Goal: Transaction & Acquisition: Purchase product/service

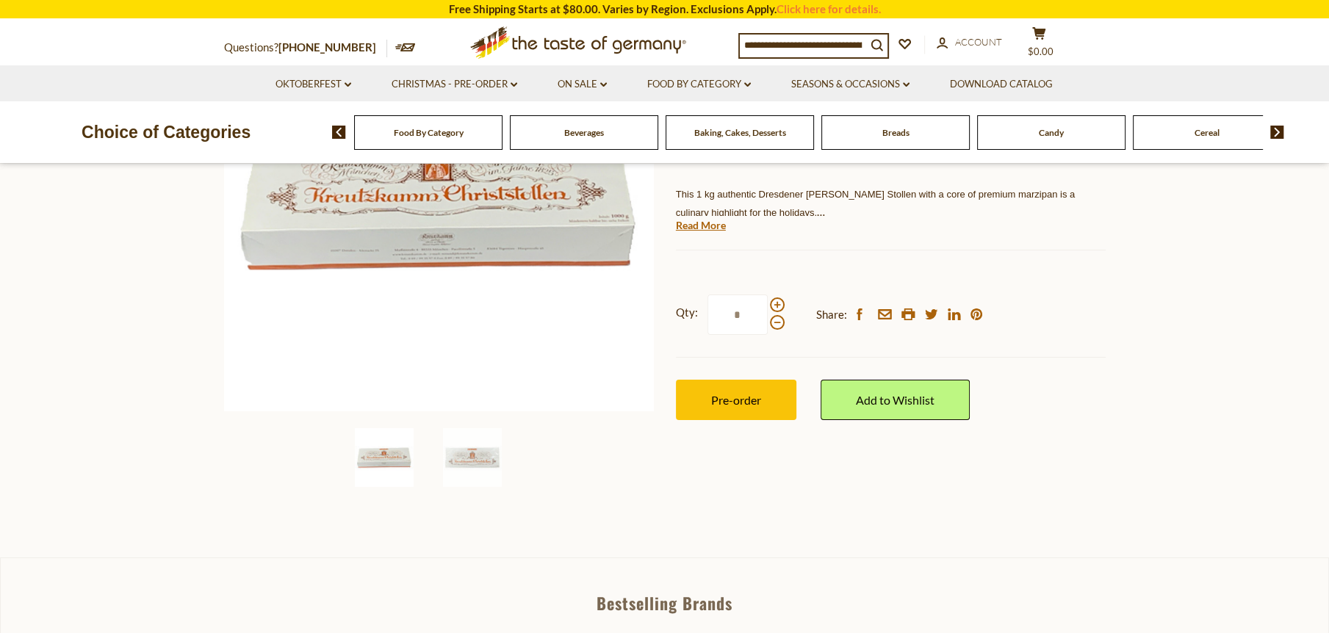
scroll to position [294, 0]
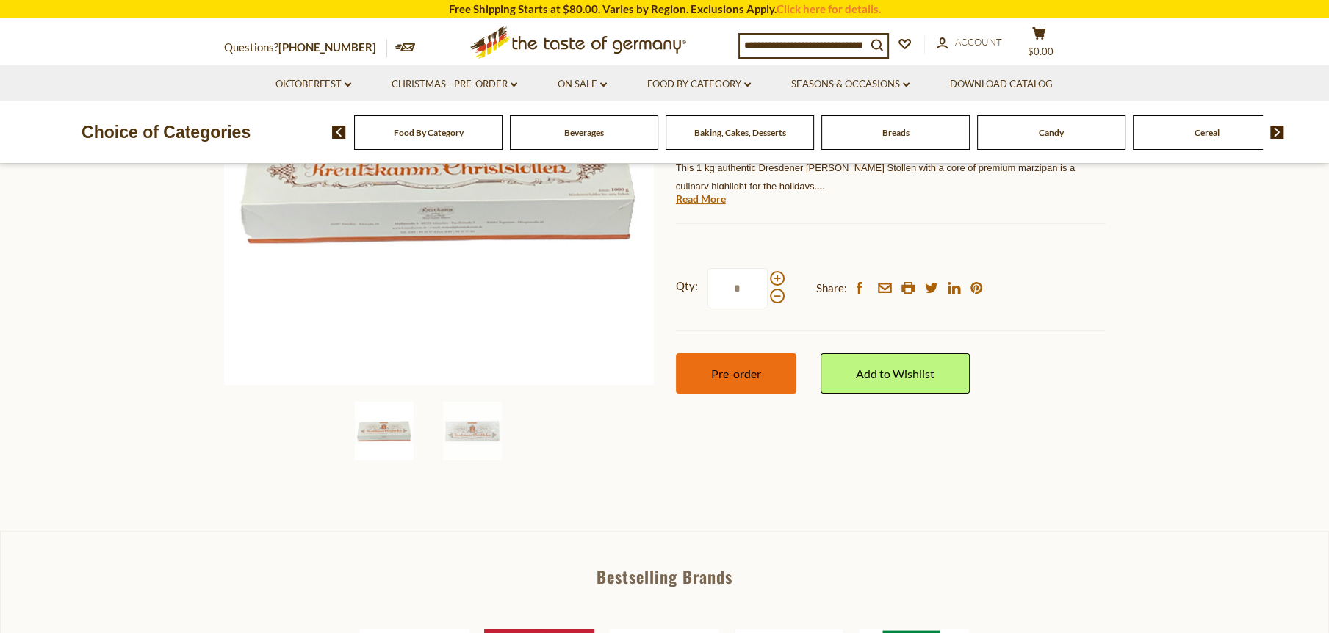
click at [752, 386] on button "Pre-order" at bounding box center [736, 373] width 120 height 40
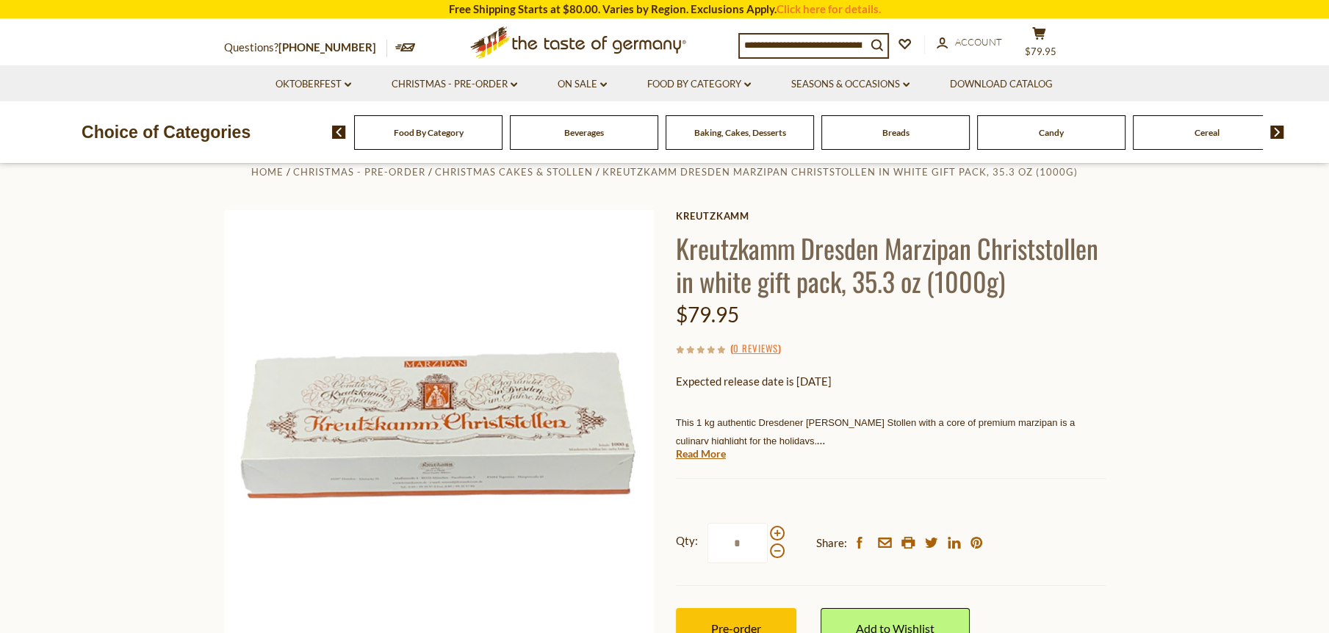
scroll to position [0, 0]
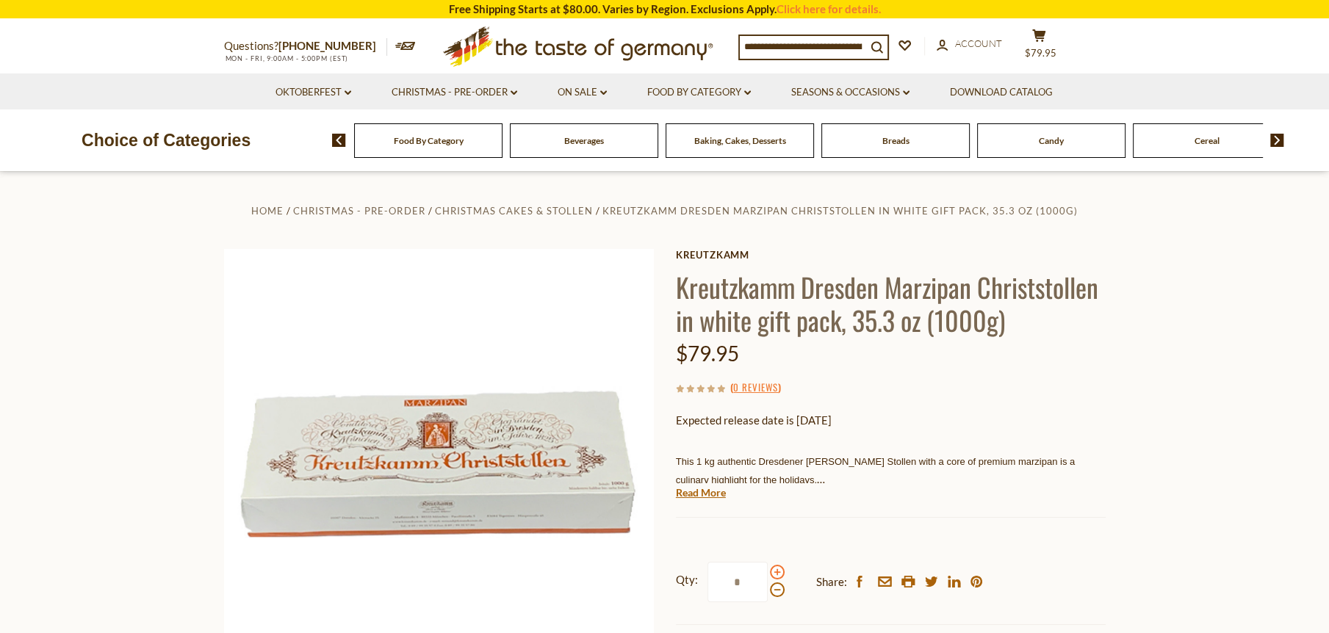
click at [774, 573] on span at bounding box center [777, 572] width 15 height 15
click at [768, 573] on input "*" at bounding box center [738, 582] width 60 height 40
click at [774, 570] on span at bounding box center [777, 572] width 15 height 15
click at [768, 570] on input "*" at bounding box center [738, 582] width 60 height 40
click at [773, 587] on span at bounding box center [777, 590] width 15 height 15
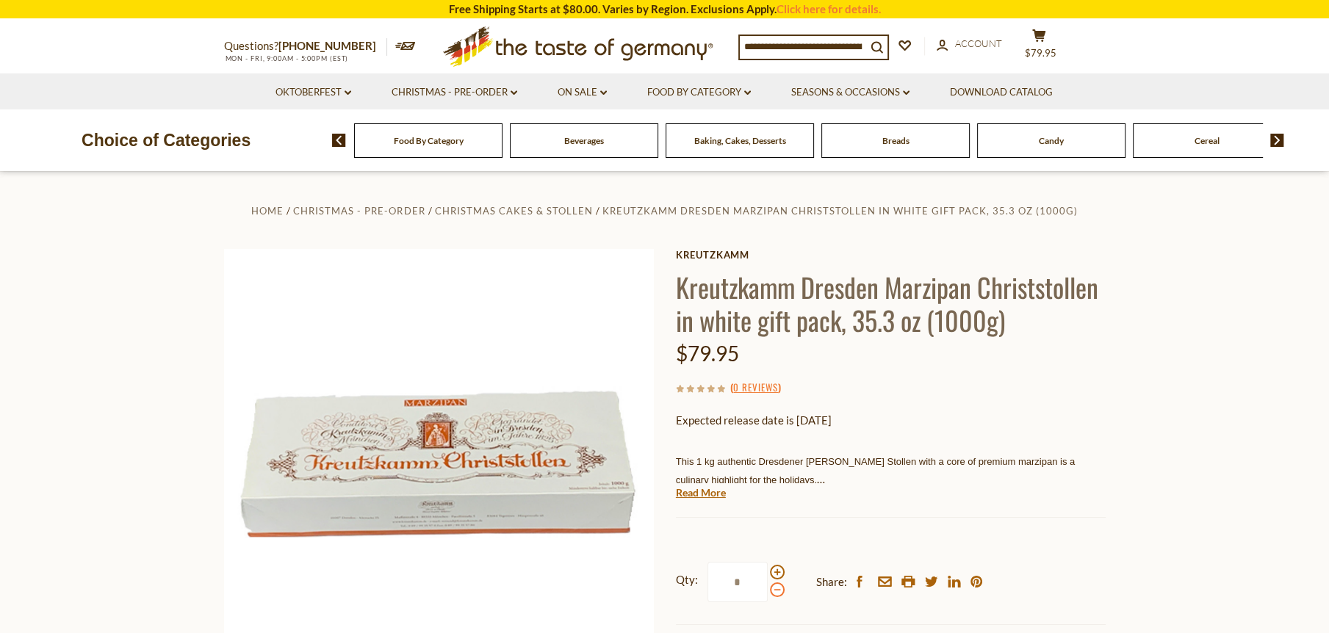
click at [768, 587] on input "*" at bounding box center [738, 582] width 60 height 40
type input "*"
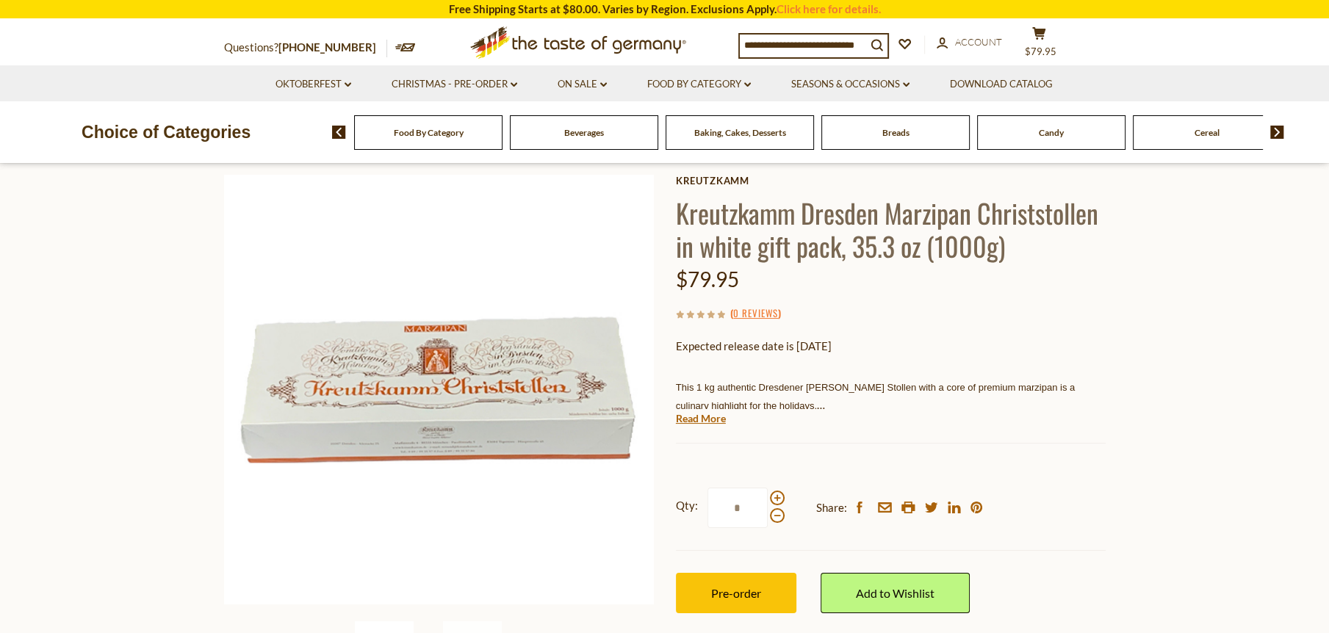
scroll to position [73, 0]
click at [1049, 44] on button "cart $79.95" at bounding box center [1040, 44] width 44 height 37
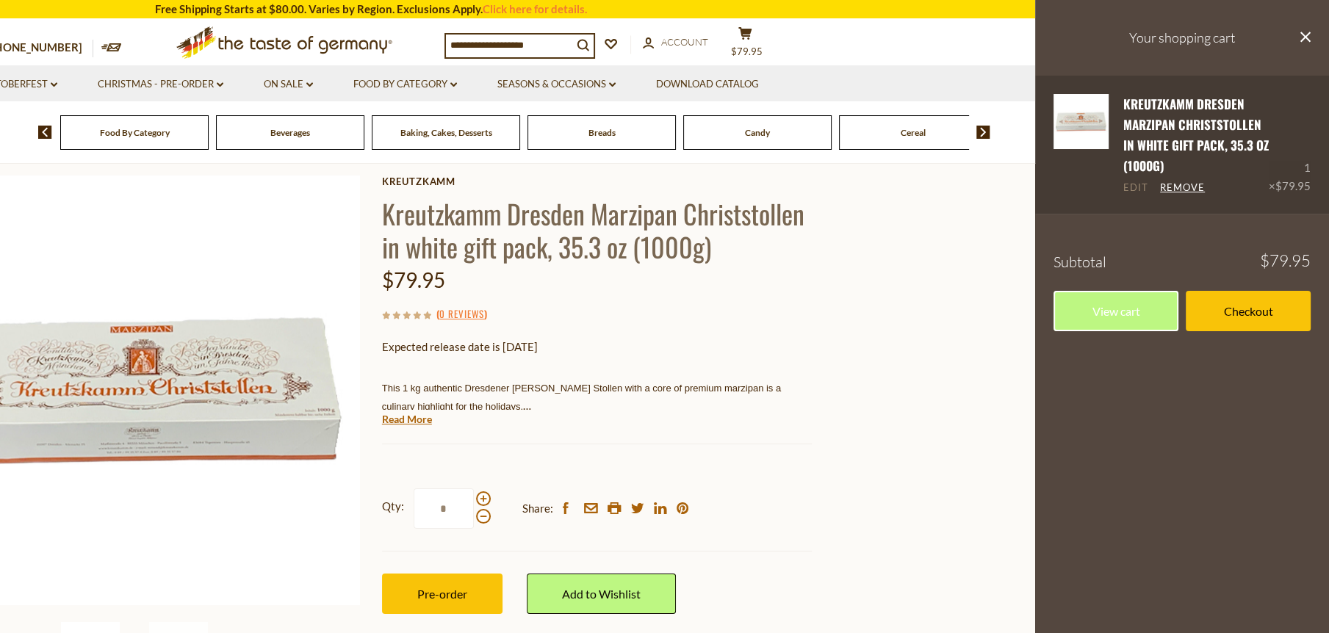
click at [1132, 190] on link "Edit" at bounding box center [1135, 187] width 25 height 13
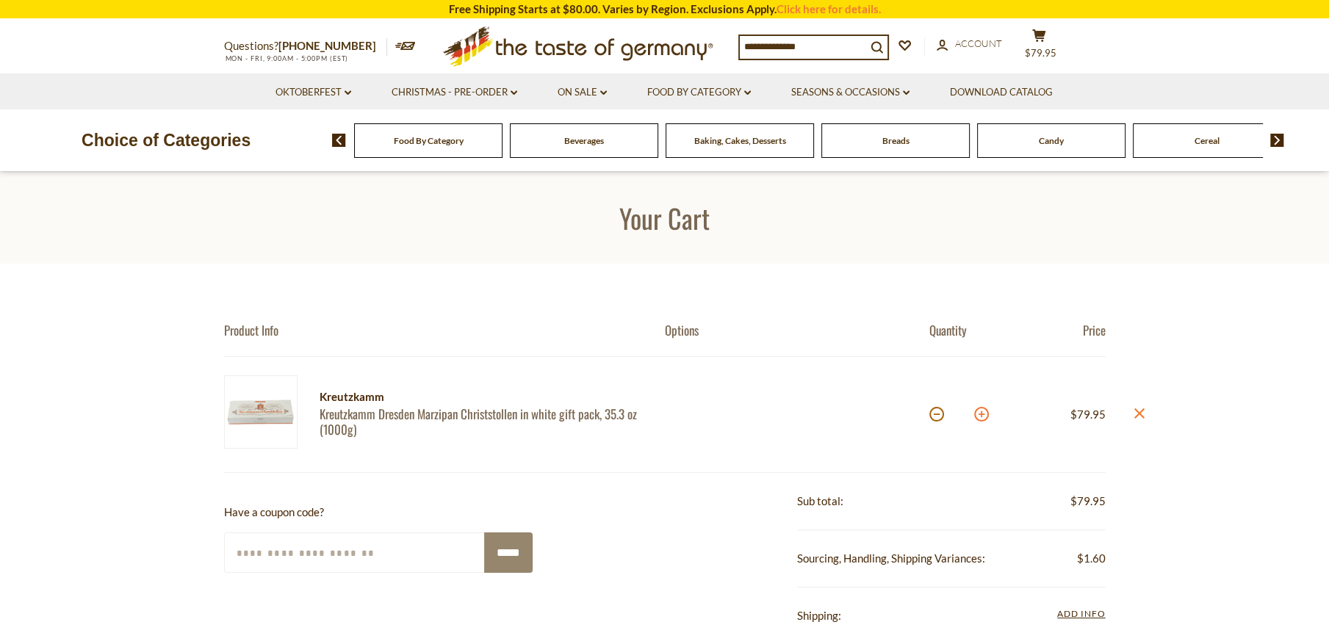
click at [976, 417] on button at bounding box center [981, 414] width 15 height 15
type input "*"
click at [985, 412] on button at bounding box center [981, 414] width 15 height 15
type input "*"
click at [263, 411] on img at bounding box center [260, 411] width 73 height 73
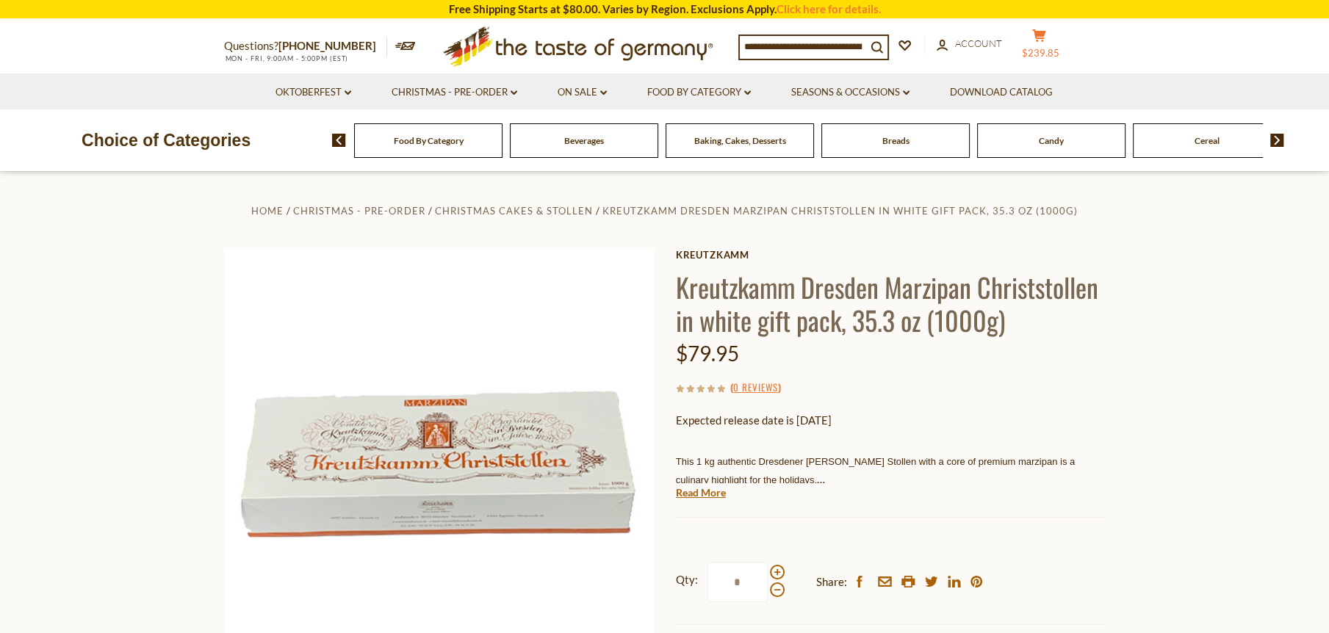
click at [1046, 37] on icon "cart" at bounding box center [1039, 35] width 14 height 12
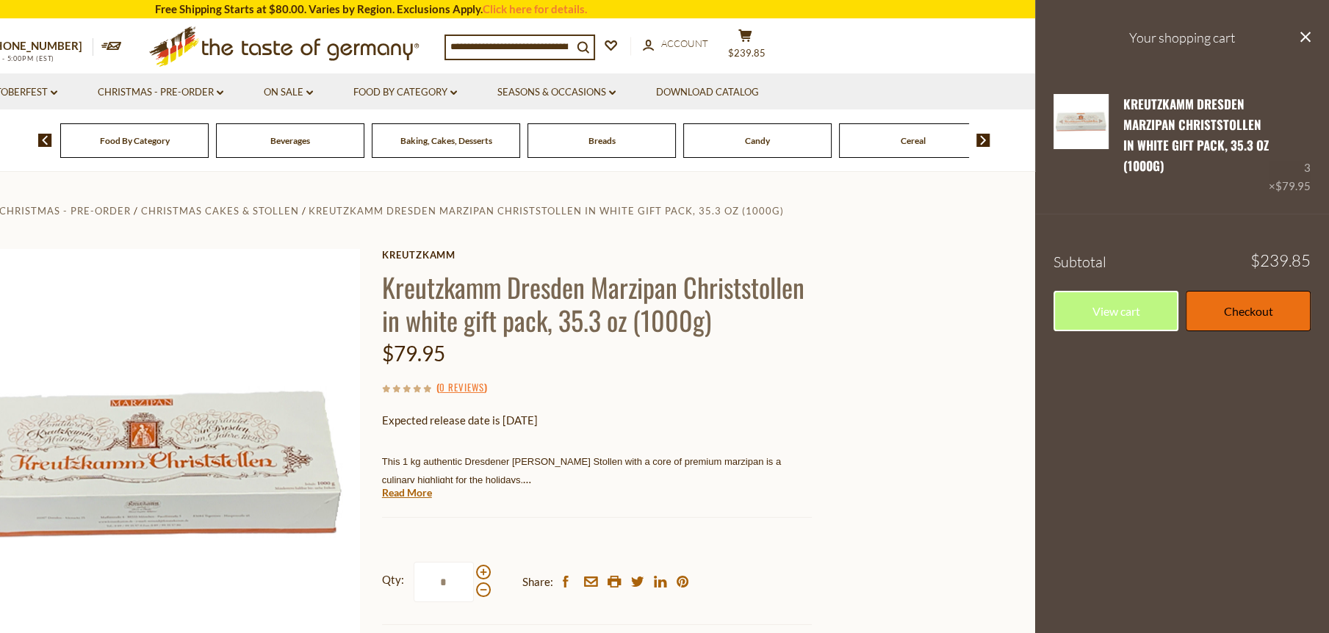
click at [1226, 314] on link "Checkout" at bounding box center [1248, 311] width 125 height 40
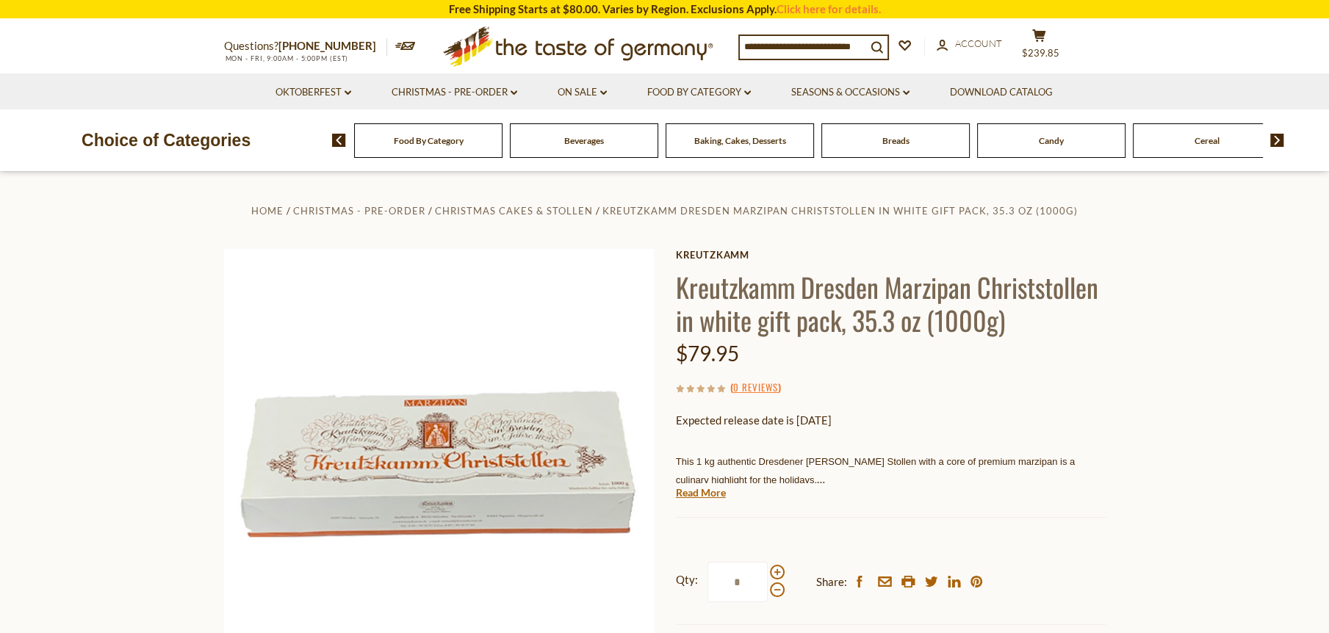
scroll to position [73, 0]
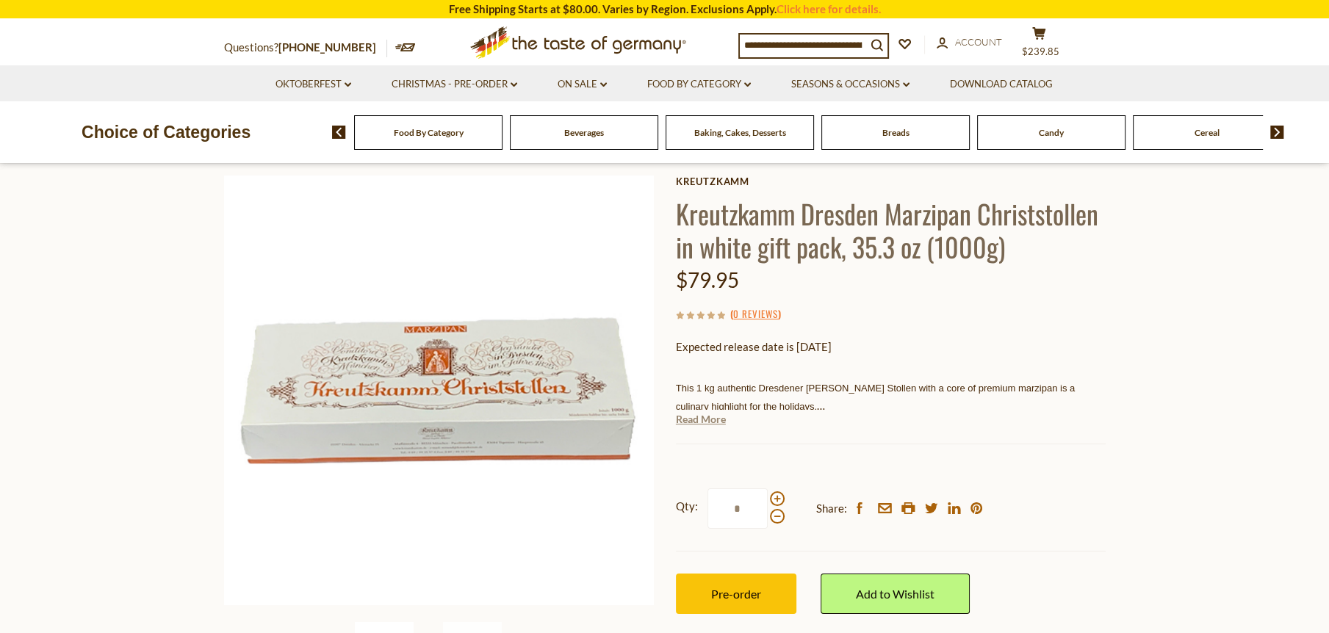
click at [701, 421] on link "Read More" at bounding box center [701, 419] width 50 height 15
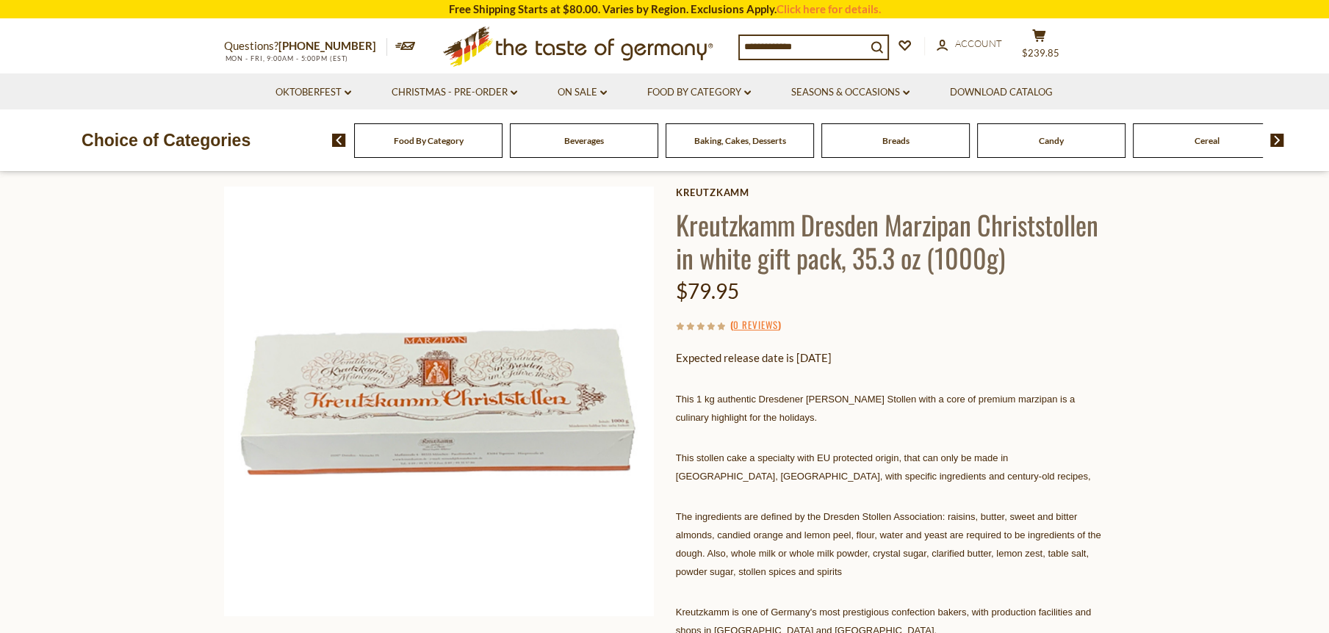
scroll to position [0, 0]
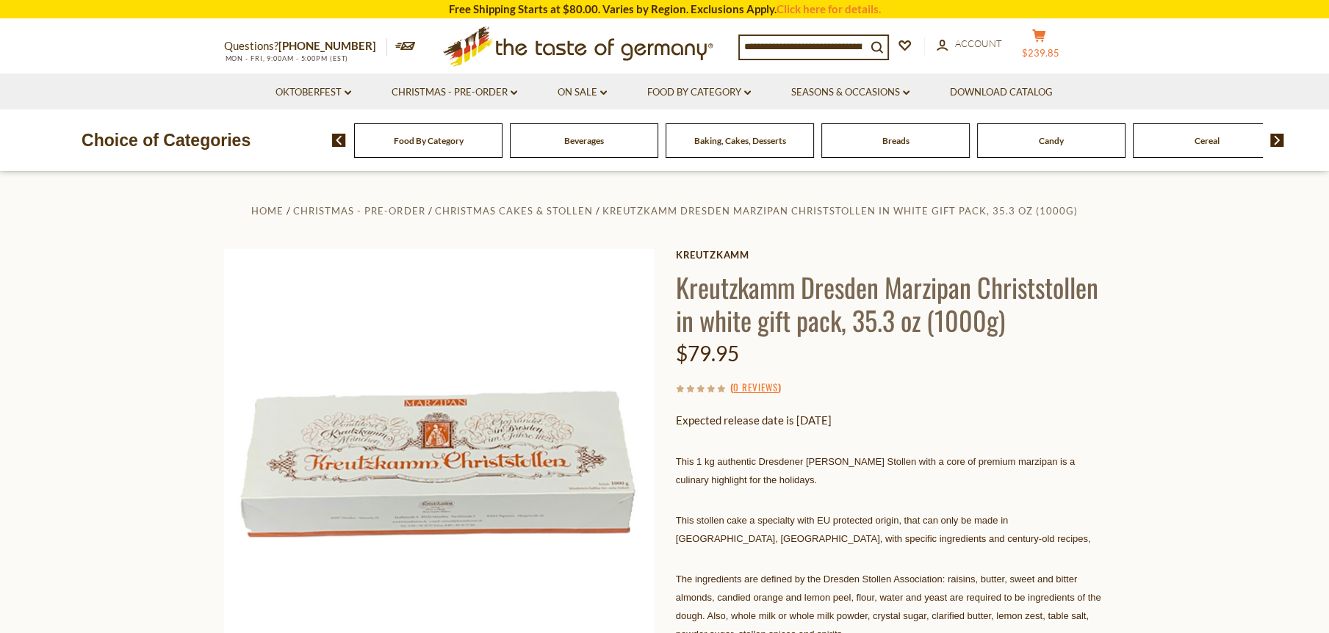
click at [1046, 40] on icon "cart" at bounding box center [1039, 35] width 14 height 12
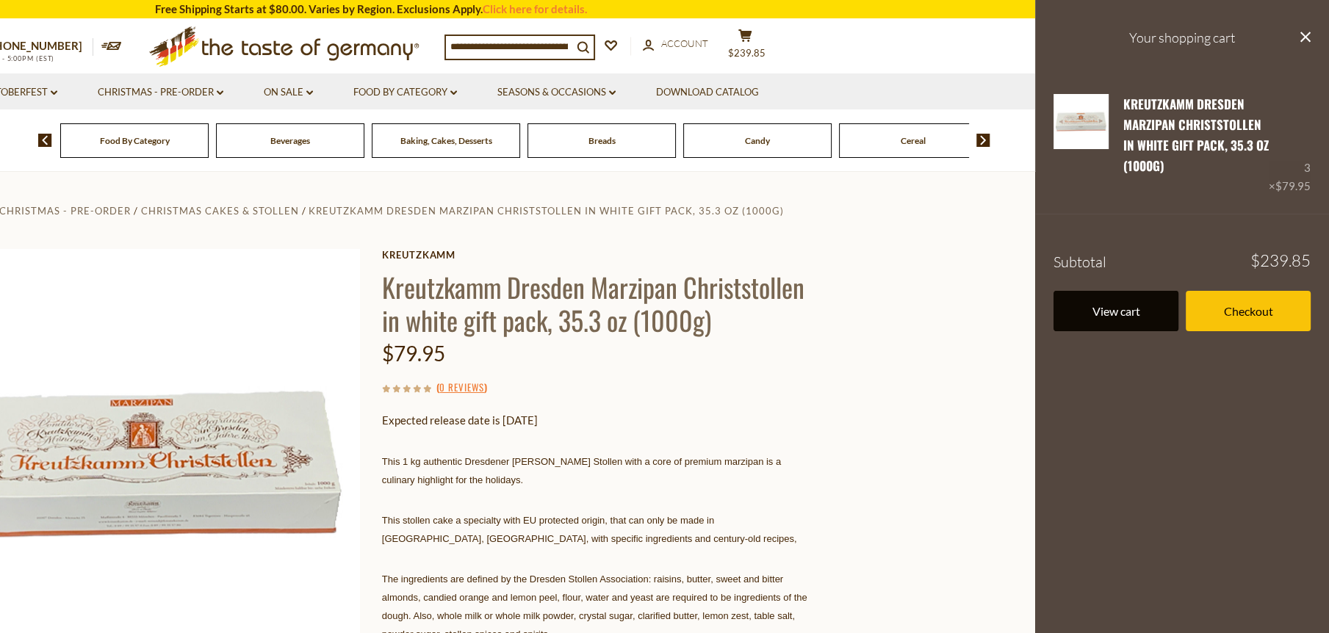
click at [1140, 317] on link "View cart" at bounding box center [1116, 311] width 125 height 40
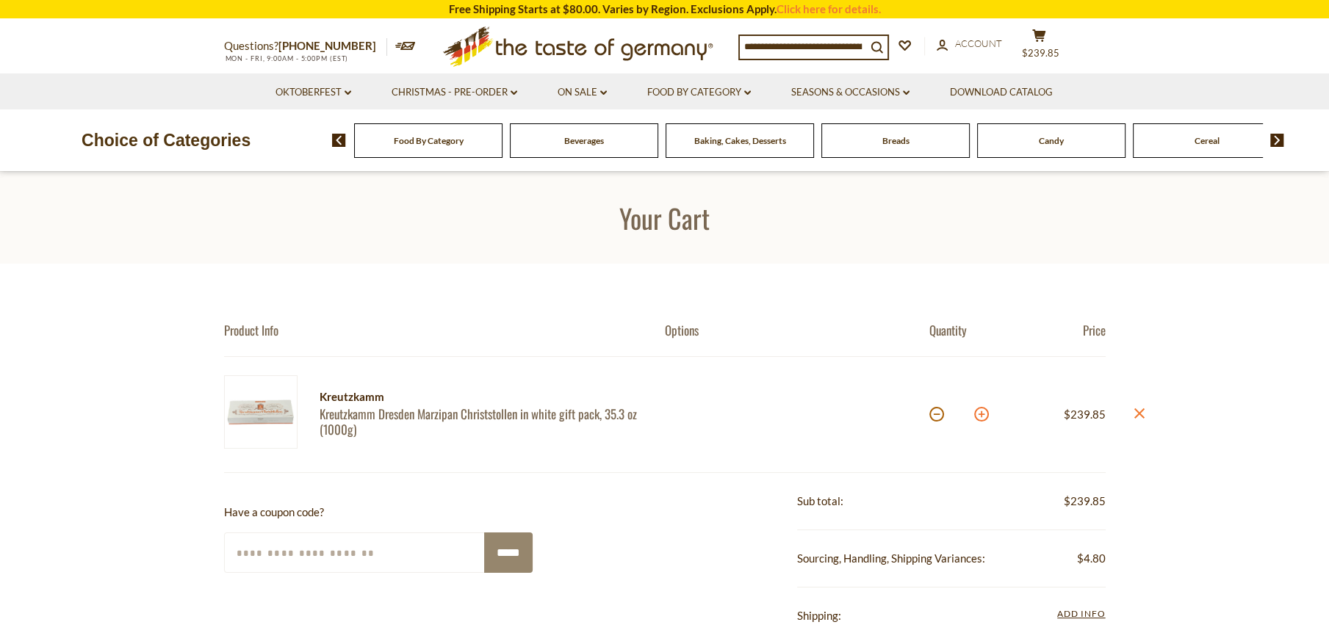
click at [978, 417] on button at bounding box center [981, 414] width 15 height 15
type input "*"
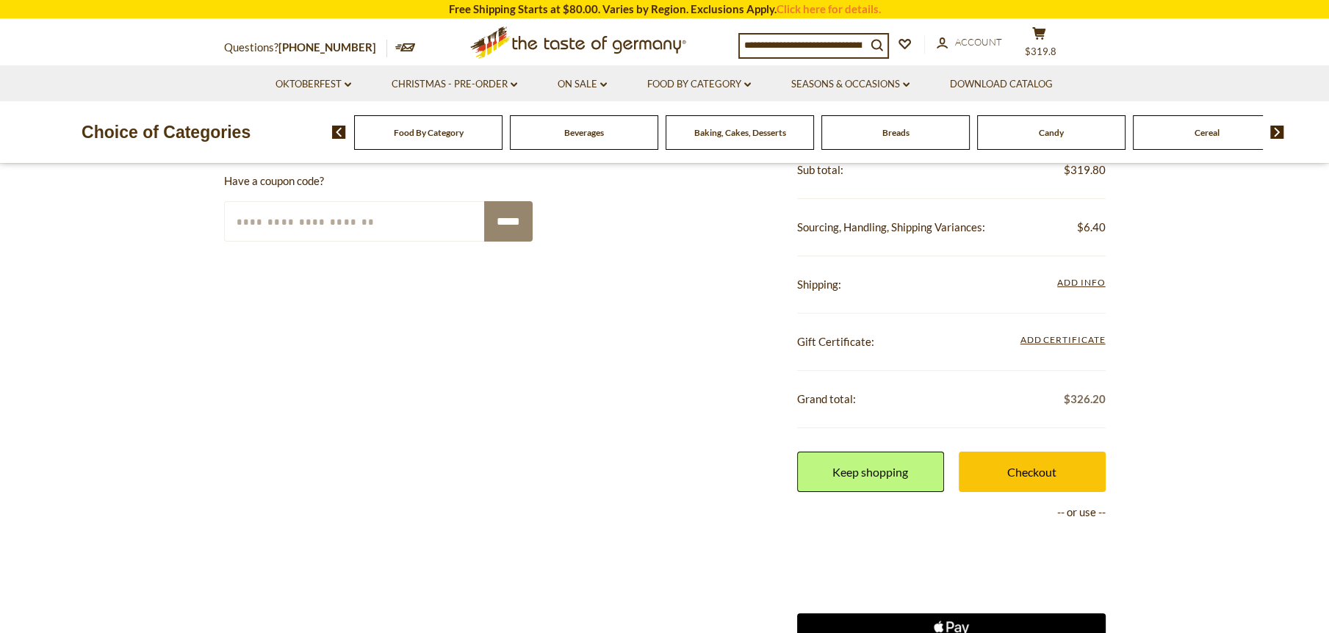
scroll to position [367, 0]
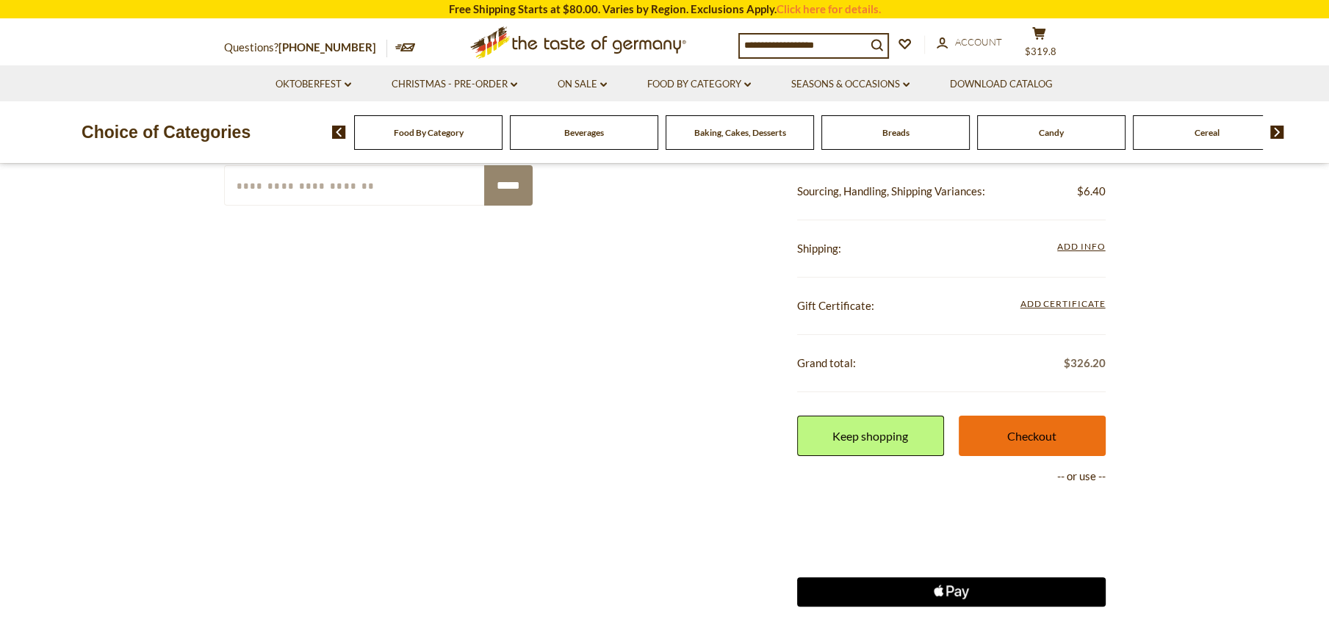
click at [1048, 442] on link "Checkout" at bounding box center [1032, 436] width 147 height 40
